Goal: Information Seeking & Learning: Learn about a topic

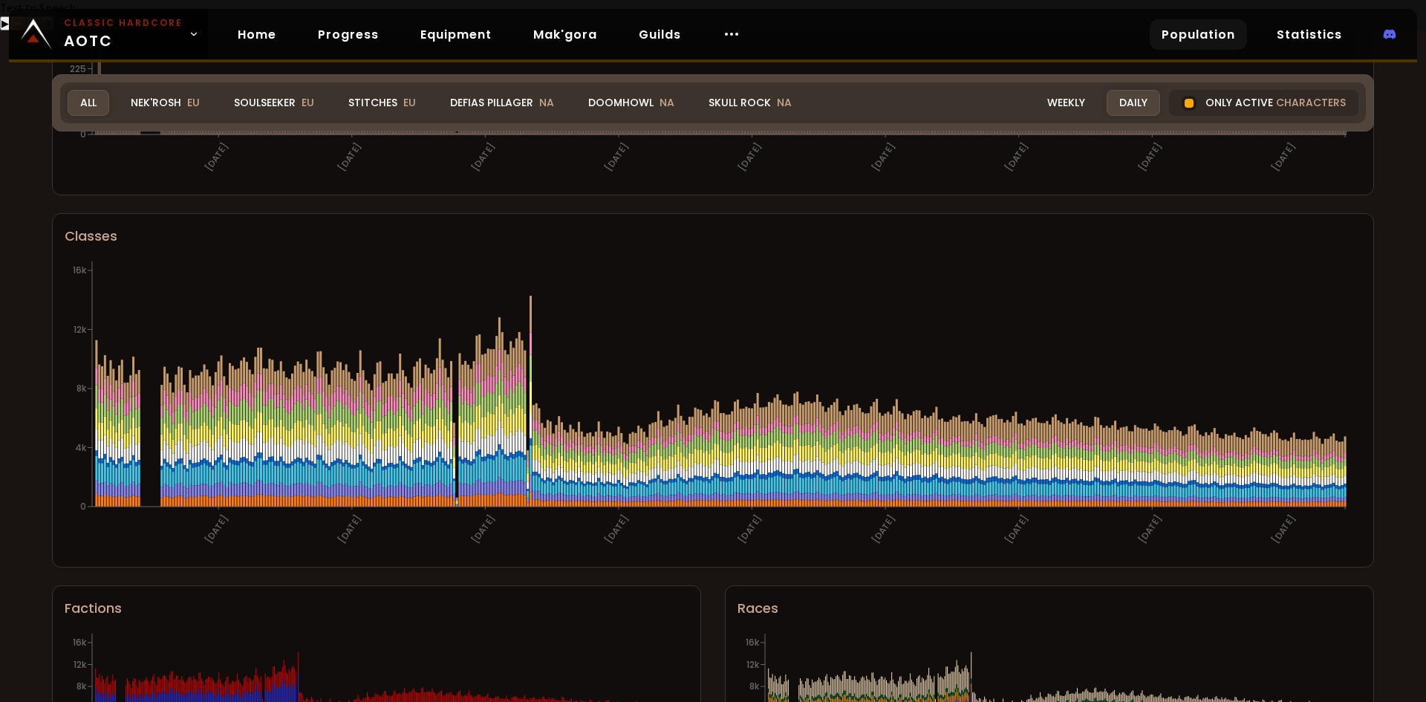
scroll to position [742, 0]
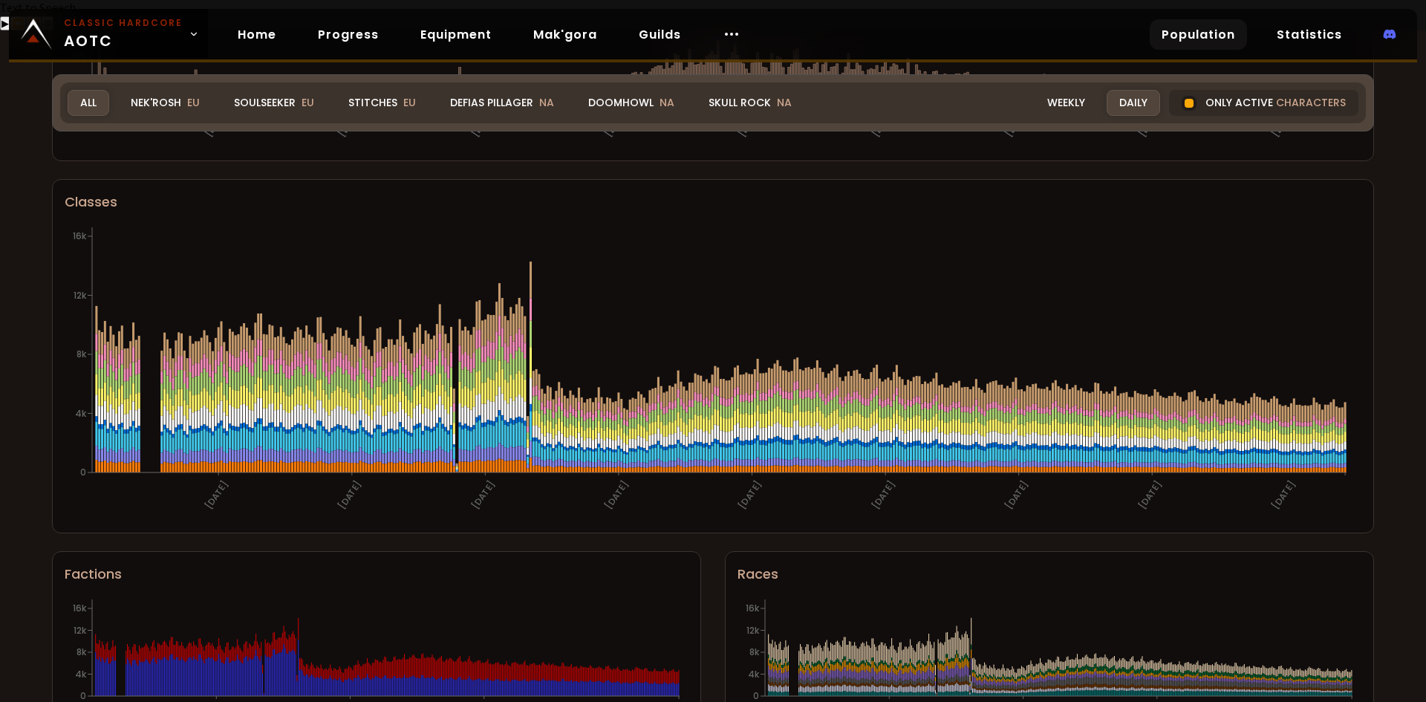
click at [0, 511] on div "World of Warcraft Classic Hardcode Population Realm All All Nek'Rosh EU Soulsee…" at bounding box center [713, 366] width 1426 height 673
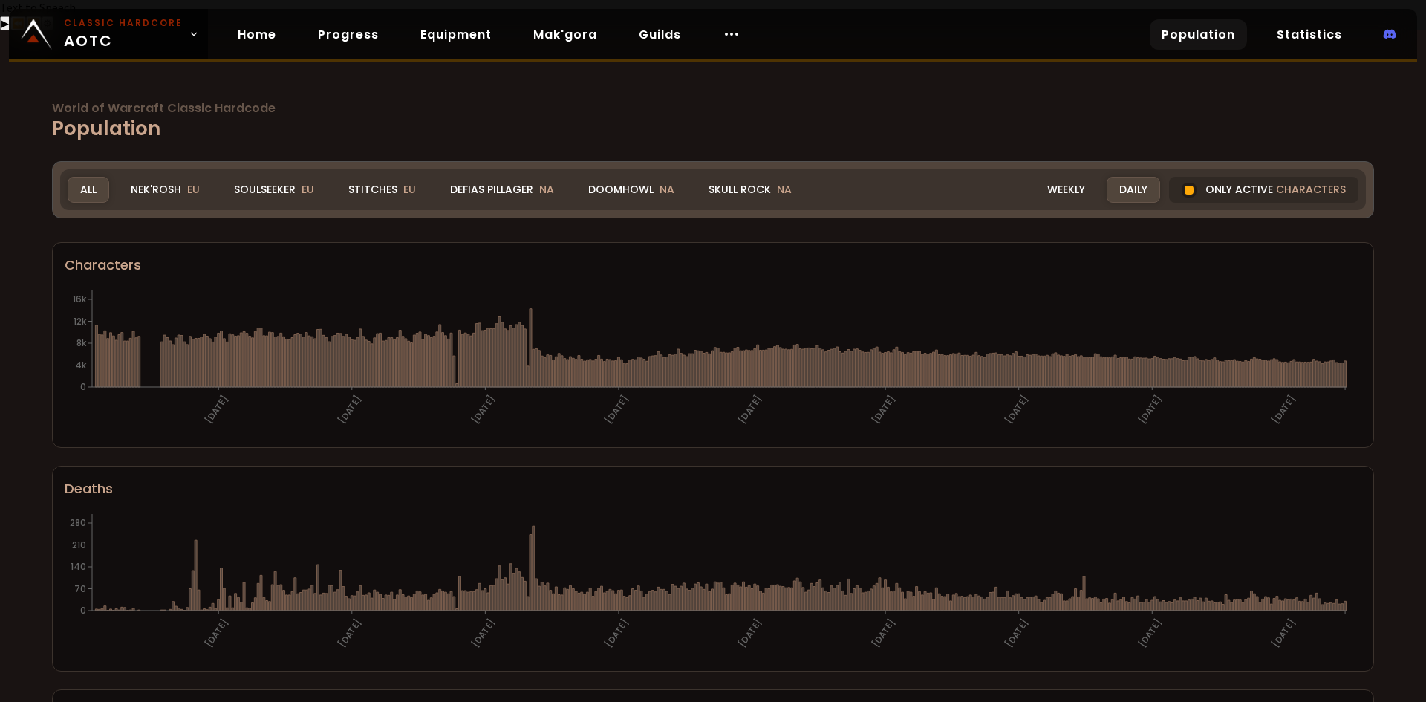
scroll to position [0, 0]
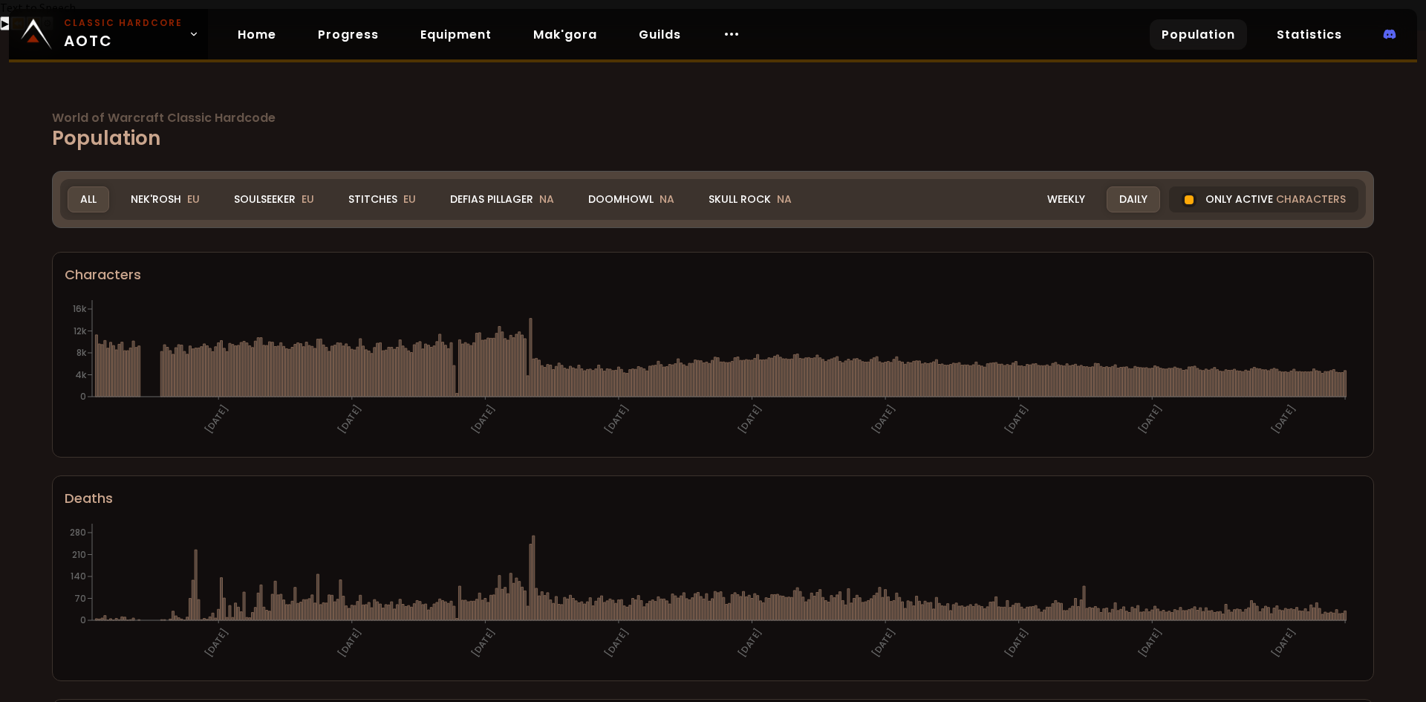
drag, startPoint x: 183, startPoint y: 177, endPoint x: 648, endPoint y: 238, distance: 468.6
click at [183, 186] on div "Nek'Rosh EU" at bounding box center [165, 199] width 94 height 26
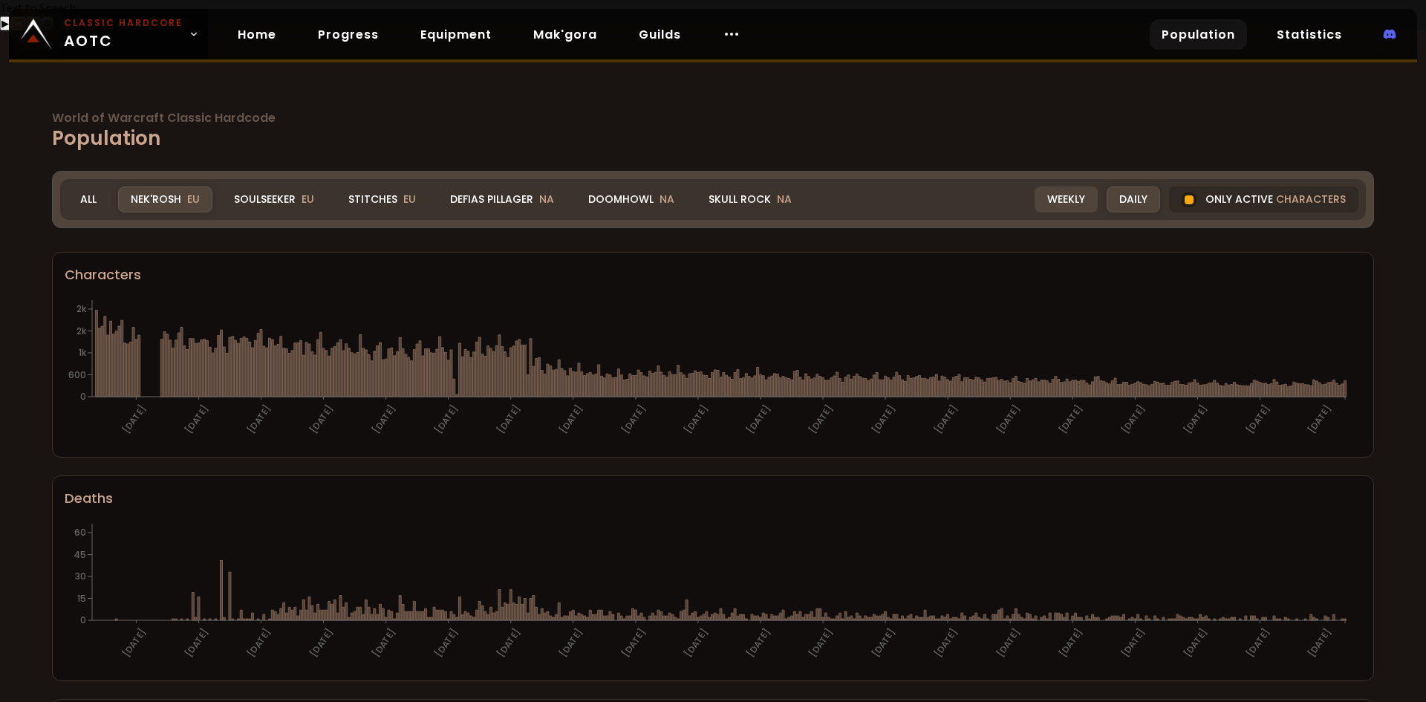
drag, startPoint x: 1241, startPoint y: 164, endPoint x: 1050, endPoint y: 159, distance: 191.6
click at [1241, 186] on div "Only active characters" at bounding box center [1263, 199] width 189 height 26
click at [1221, 186] on div "Only active characters" at bounding box center [1263, 199] width 189 height 26
click at [243, 186] on div "Soulseeker EU" at bounding box center [273, 199] width 105 height 26
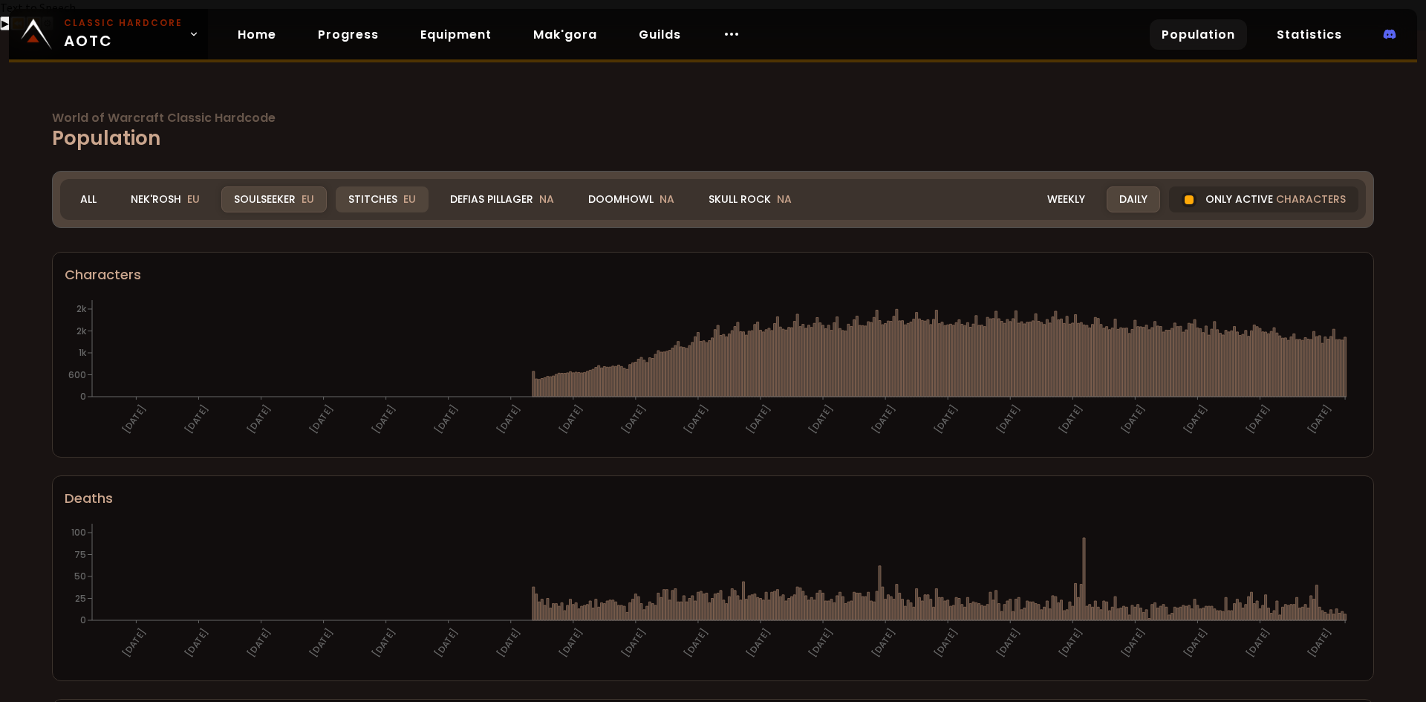
click at [382, 186] on div "Stitches EU" at bounding box center [382, 199] width 93 height 26
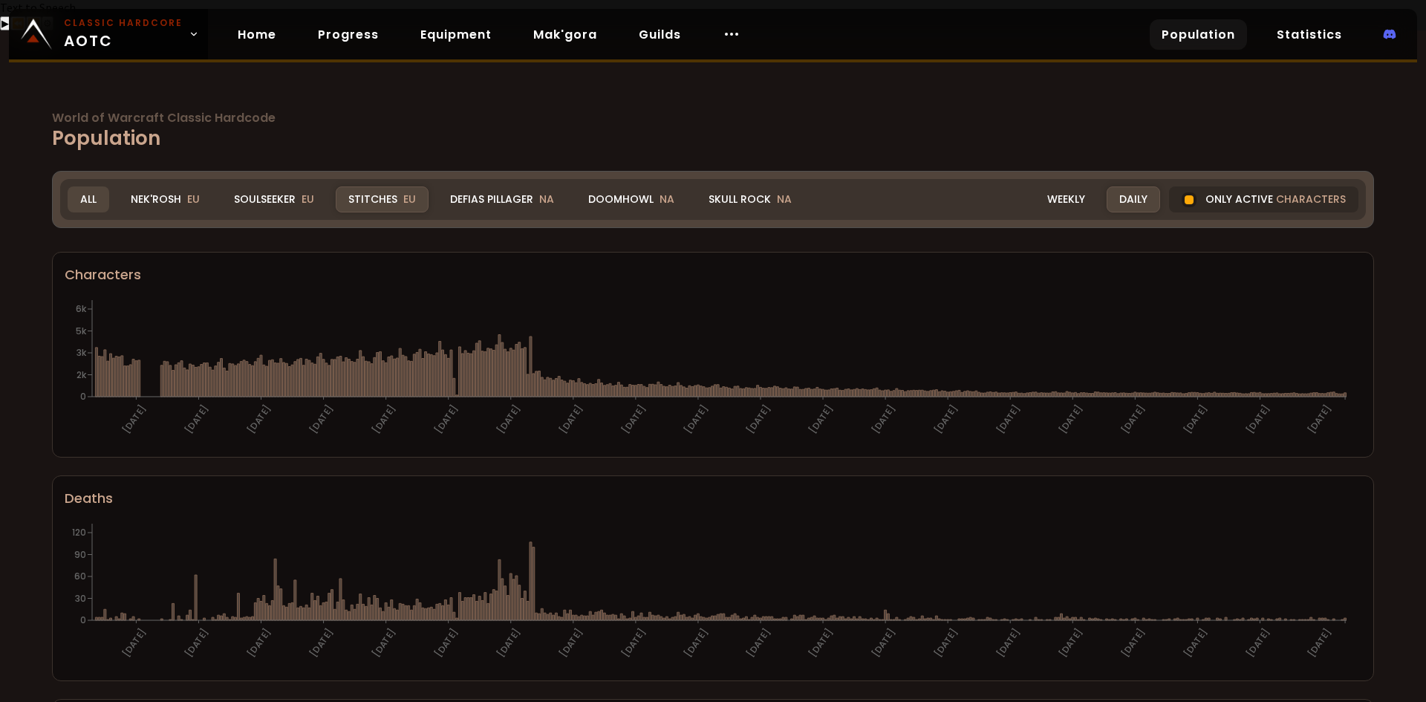
click at [90, 186] on div "All" at bounding box center [89, 199] width 42 height 26
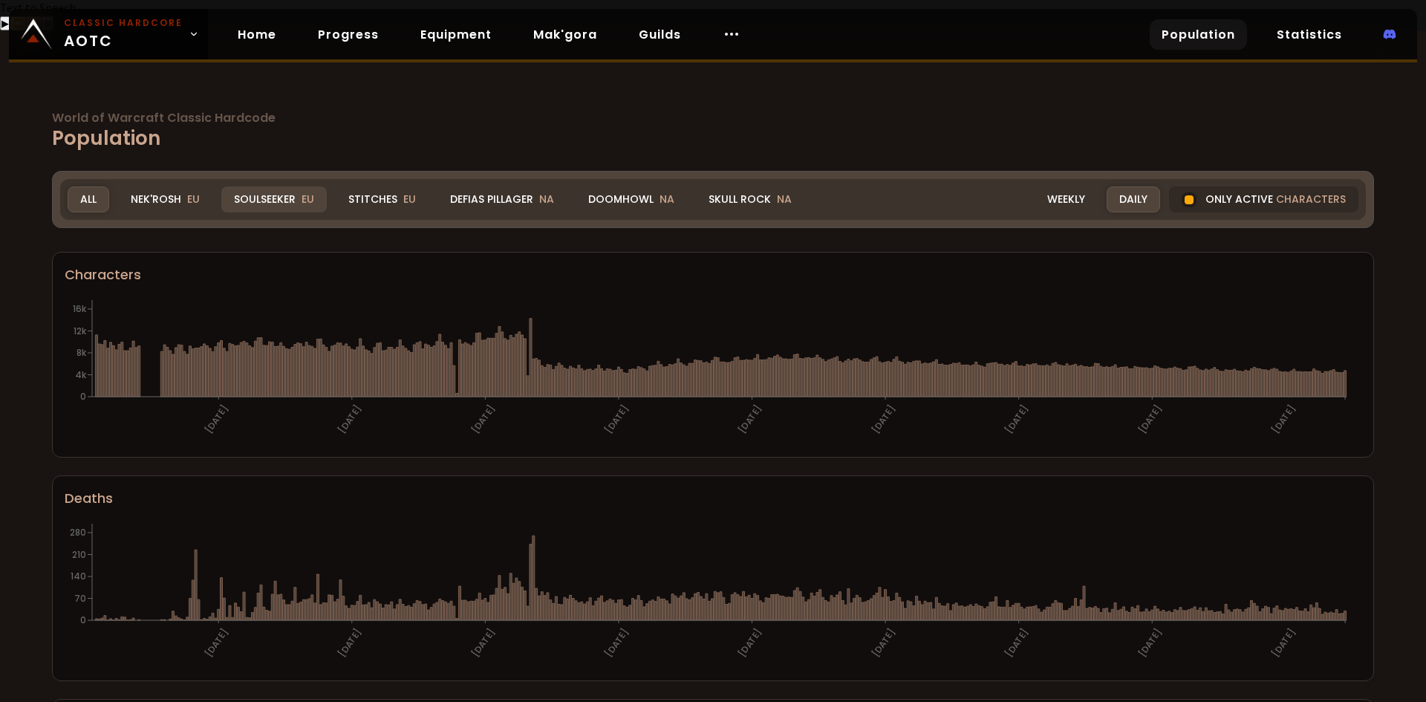
click at [264, 186] on div "Soulseeker EU" at bounding box center [273, 199] width 105 height 26
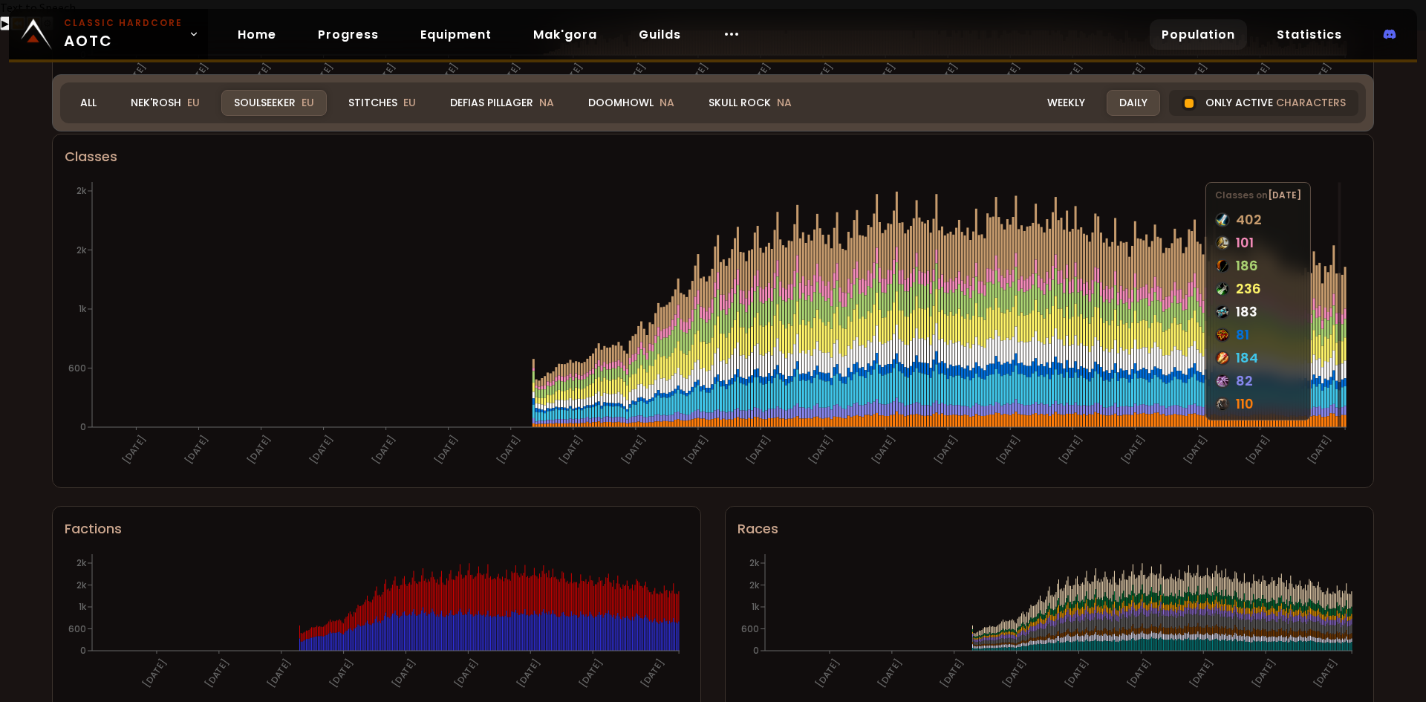
scroll to position [813, 0]
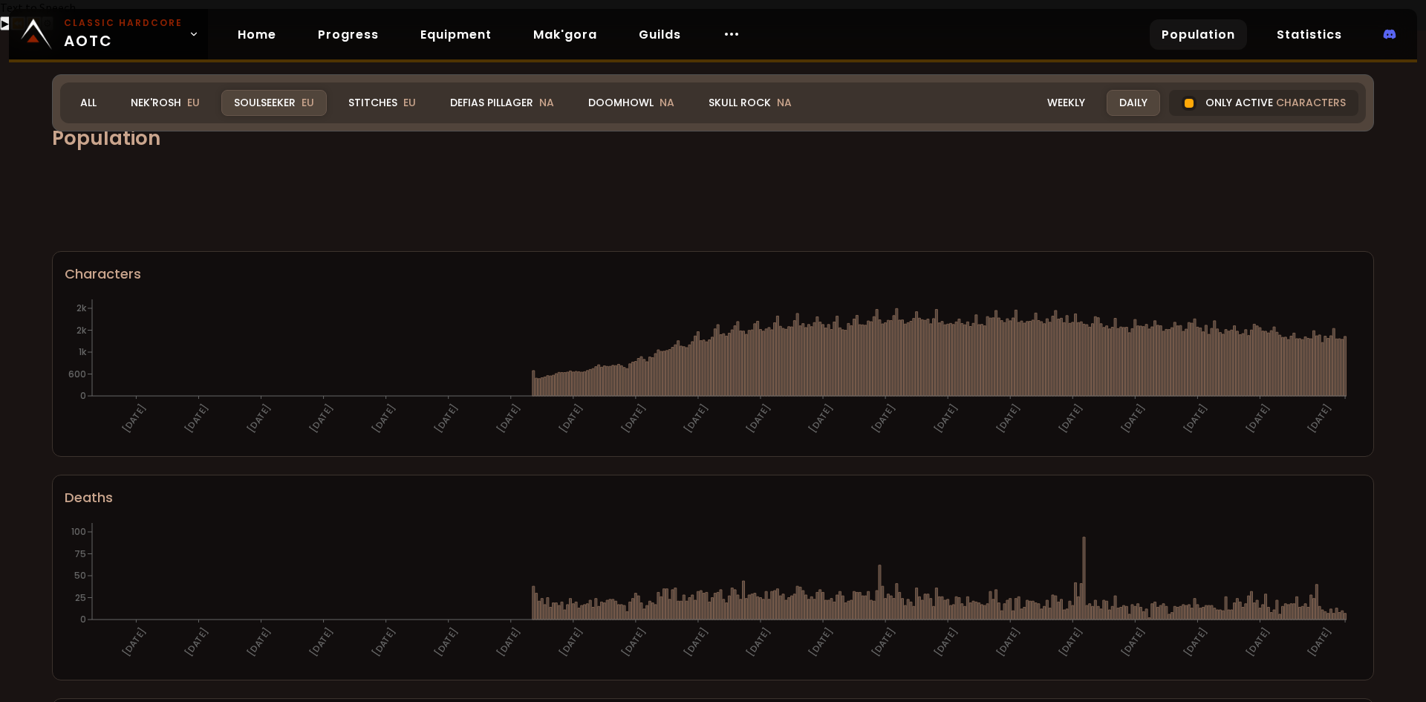
scroll to position [813, 0]
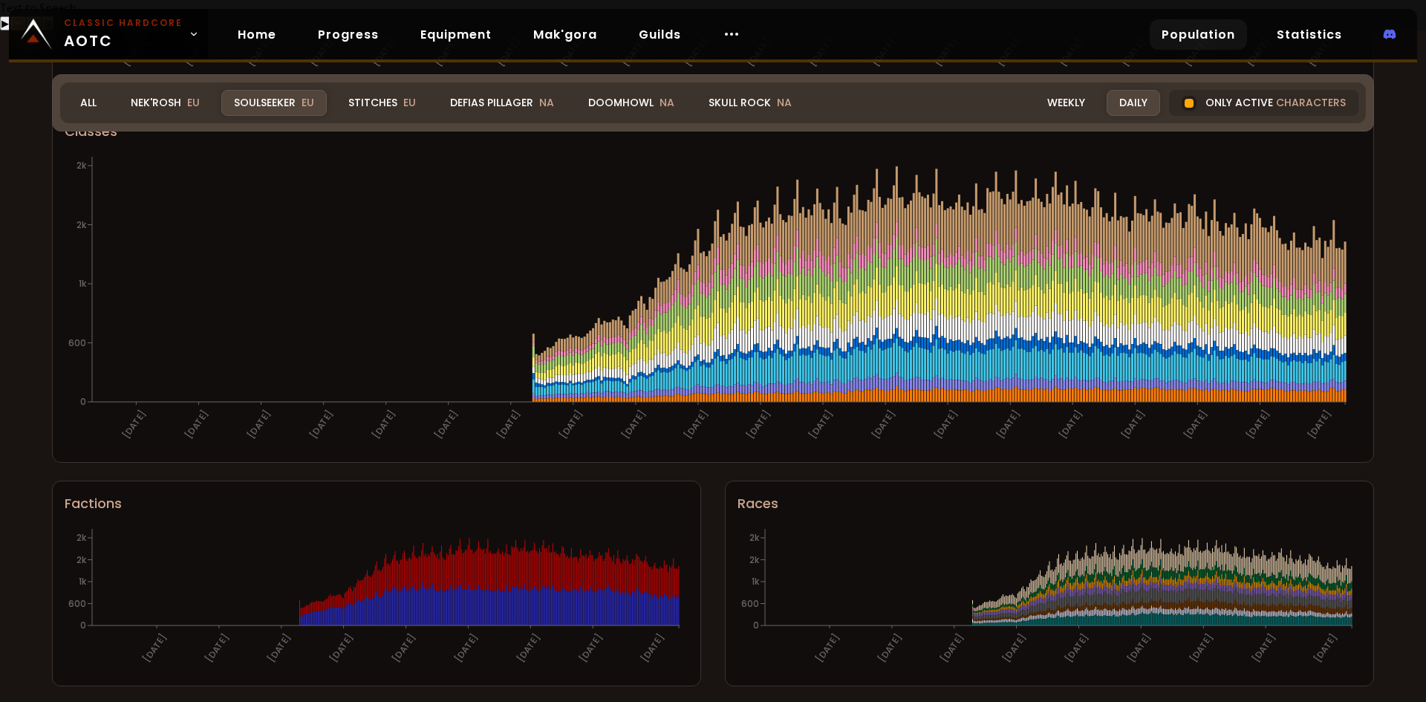
click at [1, 231] on div "World of Warcraft Classic Hardcode Population Realm Soulseeker All Nek'Rosh EU …" at bounding box center [713, 366] width 1426 height 673
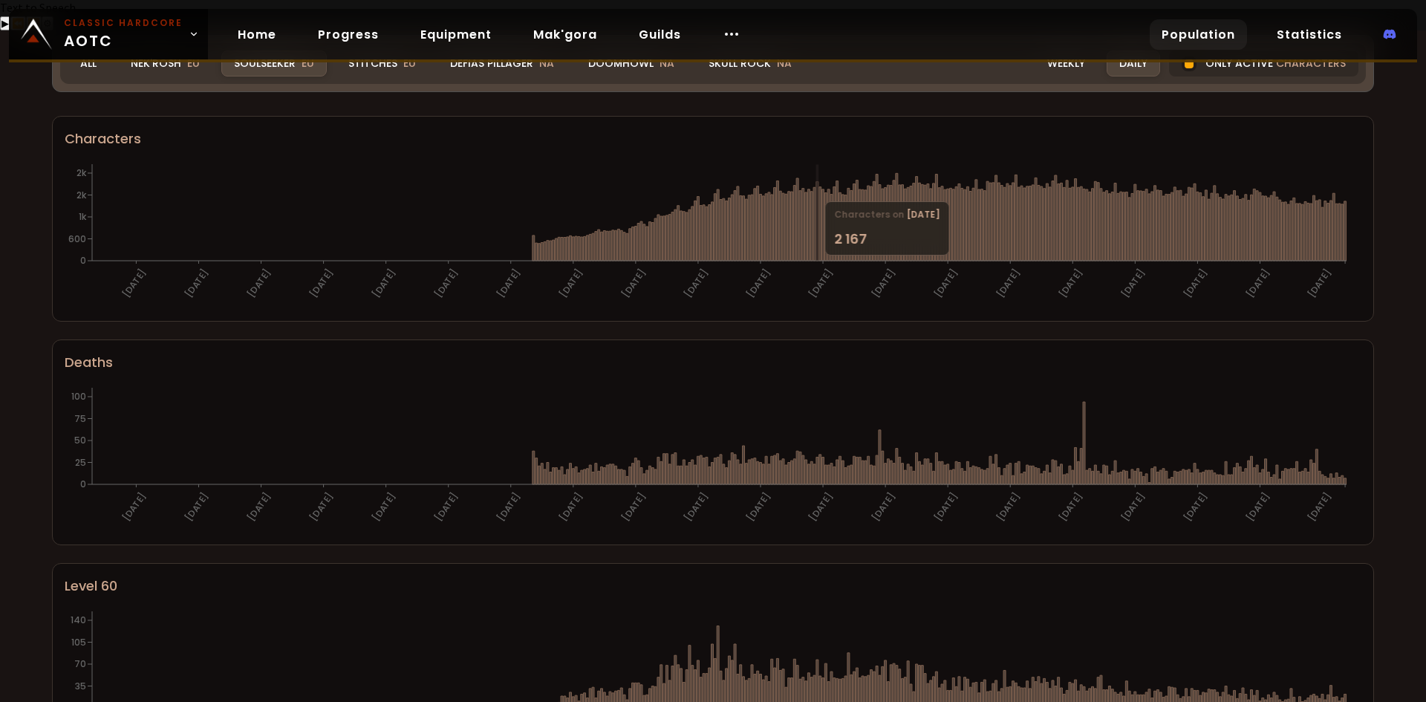
scroll to position [0, 0]
